Goal: Transaction & Acquisition: Subscribe to service/newsletter

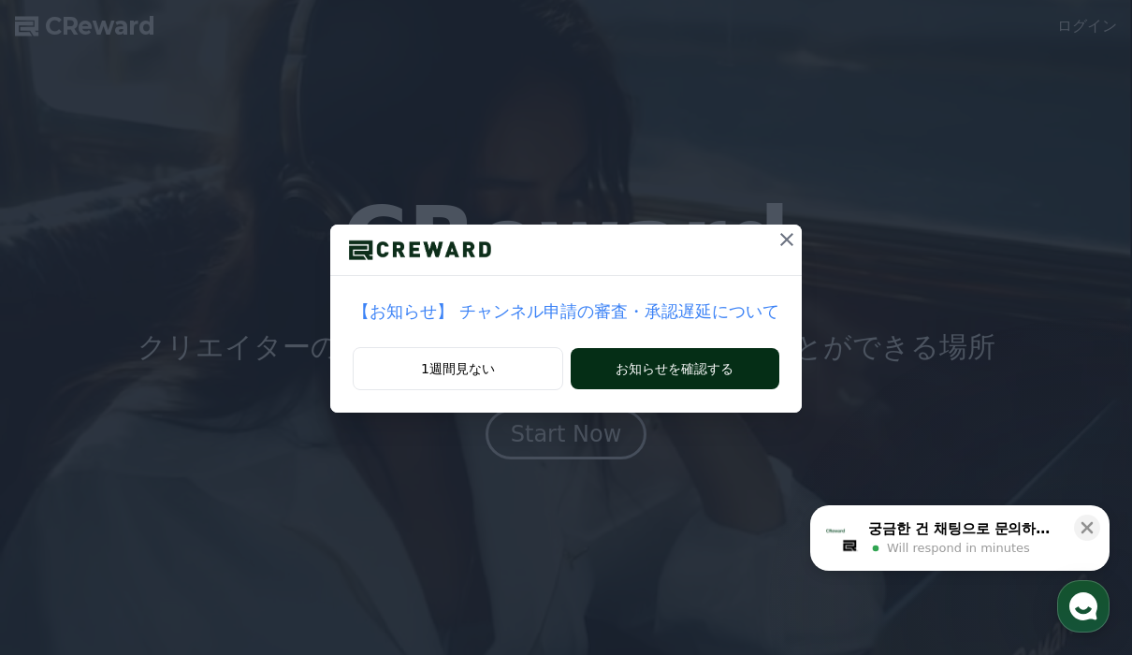
click at [629, 372] on button "お知らせを確認する" at bounding box center [675, 368] width 209 height 41
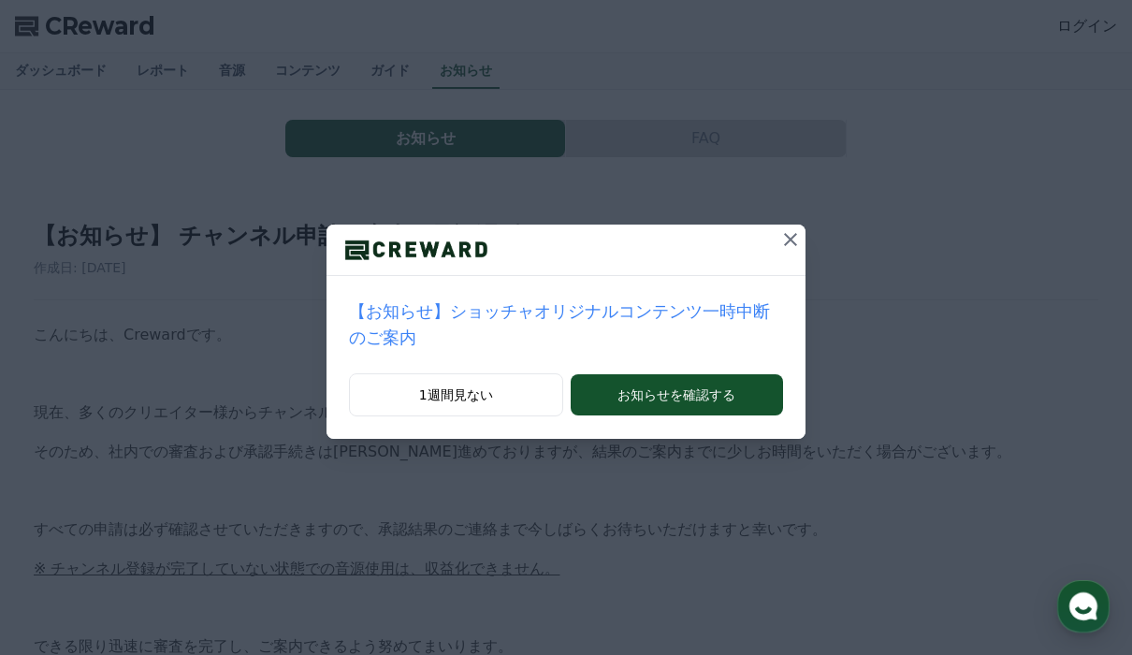
click at [776, 225] on button at bounding box center [791, 240] width 30 height 30
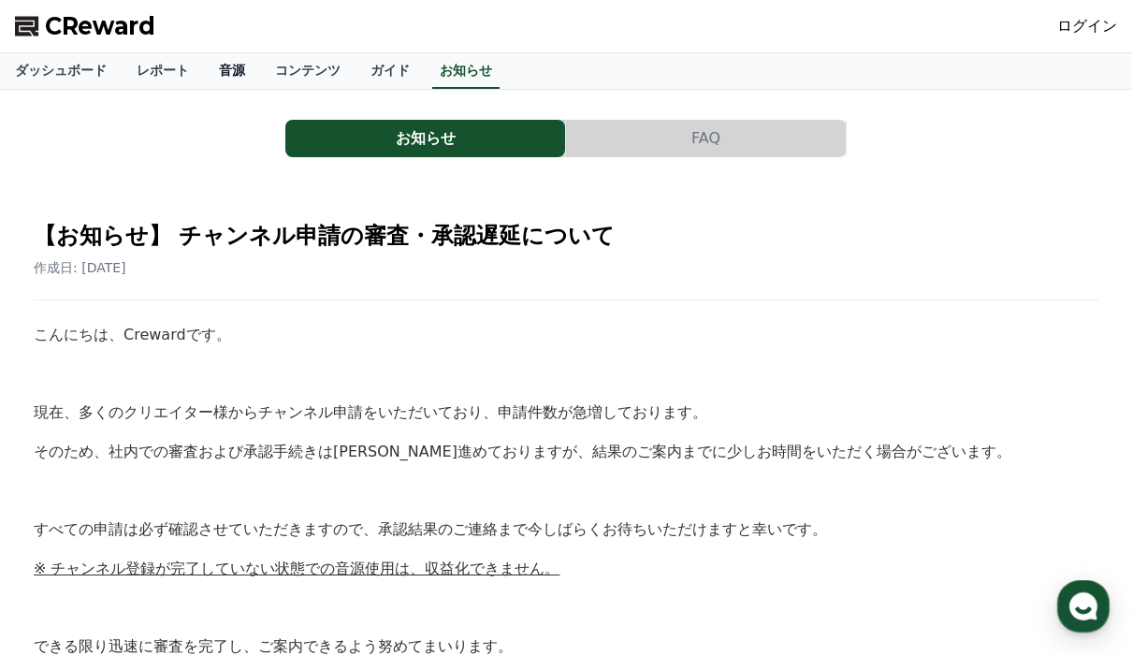
click at [204, 73] on link "音源" at bounding box center [232, 71] width 56 height 36
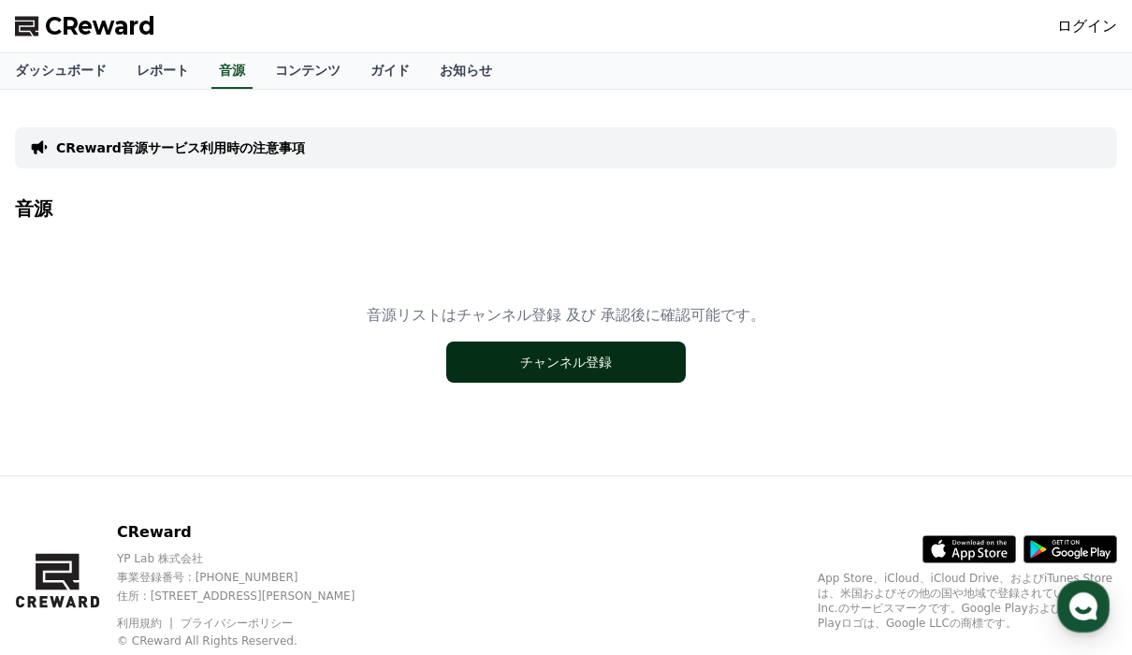
click at [565, 363] on button "チャンネル登録" at bounding box center [565, 361] width 239 height 41
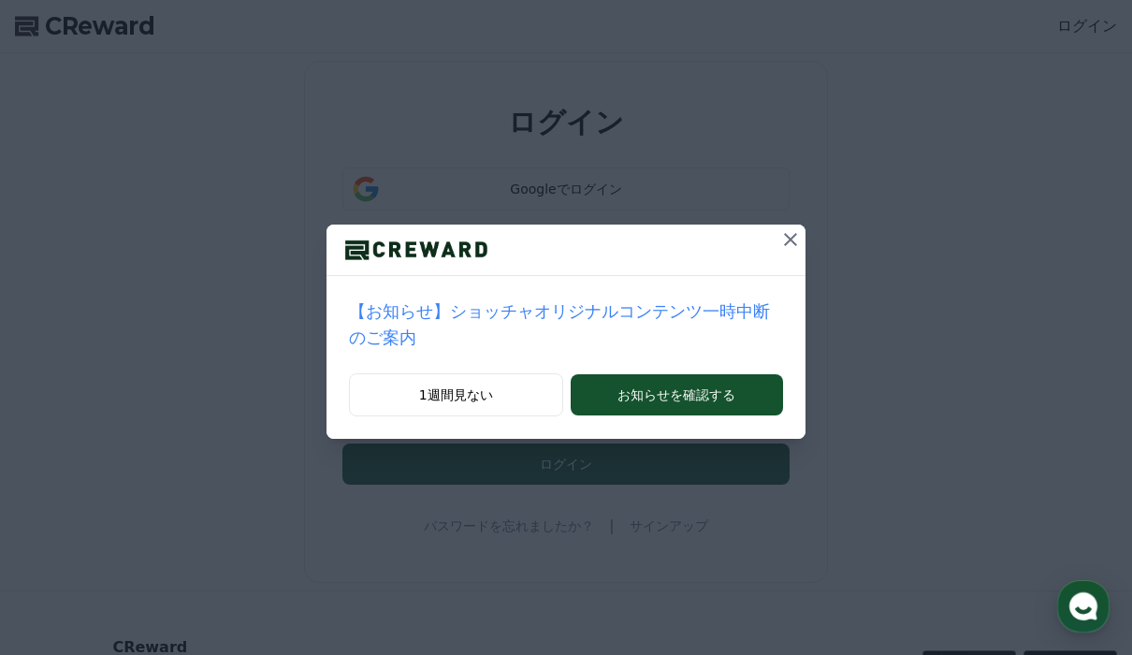
drag, startPoint x: 755, startPoint y: 242, endPoint x: 755, endPoint y: 232, distance: 10.3
click at [779, 242] on icon at bounding box center [790, 239] width 22 height 22
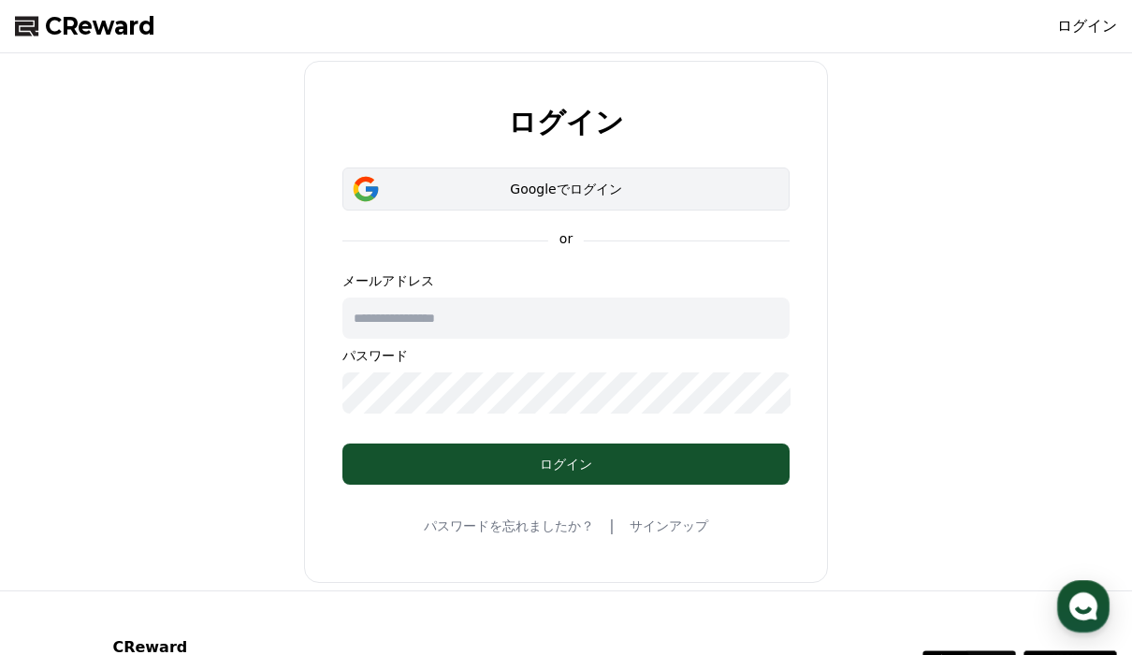
click at [661, 184] on div "Googleでログイン" at bounding box center [566, 189] width 393 height 19
